Goal: Find specific page/section: Find specific page/section

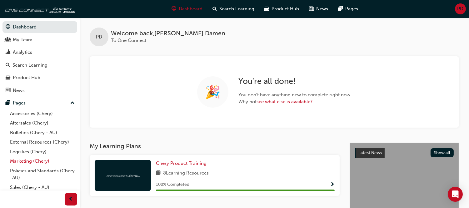
scroll to position [40, 0]
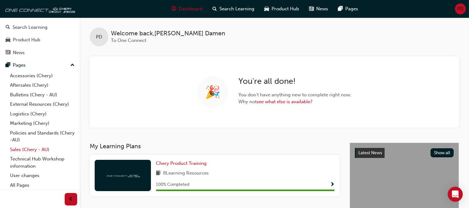
click at [31, 149] on link "Sales (Chery - AU)" at bounding box center [42, 150] width 70 height 10
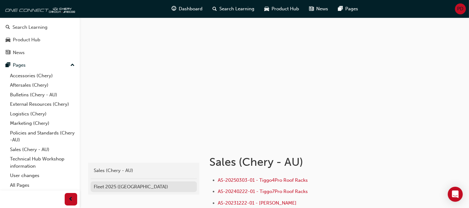
click at [137, 186] on div "Fleet 2025 ([GEOGRAPHIC_DATA])" at bounding box center [144, 186] width 100 height 7
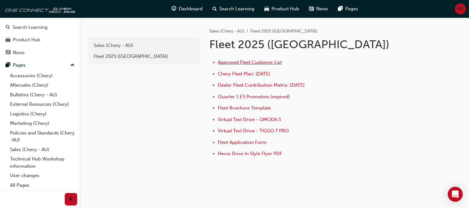
click at [269, 60] on span "Approved Fleet Customer List" at bounding box center [250, 62] width 64 height 6
